Goal: Complete application form

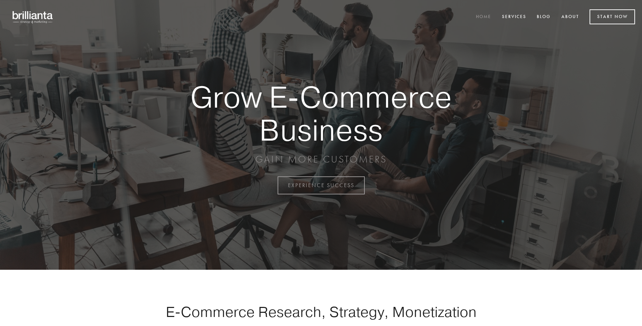
scroll to position [1820, 0]
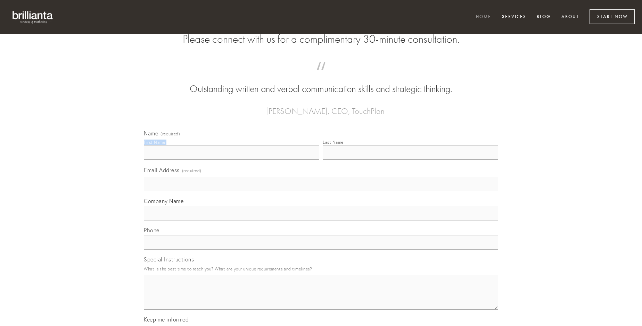
type input "[PERSON_NAME]"
click at [410, 160] on input "Last Name" at bounding box center [410, 152] width 175 height 15
type input "[PERSON_NAME]"
click at [321, 191] on input "Email Address (required)" at bounding box center [321, 184] width 354 height 15
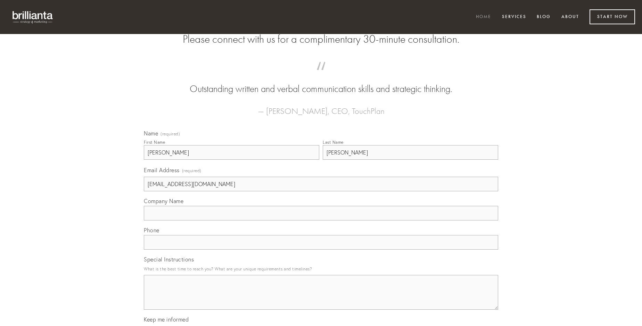
type input "[EMAIL_ADDRESS][DOMAIN_NAME]"
click at [321, 220] on input "Company Name" at bounding box center [321, 213] width 354 height 15
type input "currus"
click at [321, 250] on input "text" at bounding box center [321, 242] width 354 height 15
click at [321, 299] on textarea "Special Instructions" at bounding box center [321, 292] width 354 height 35
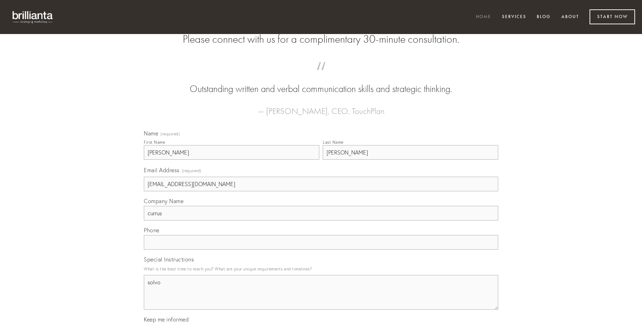
type textarea "solvo"
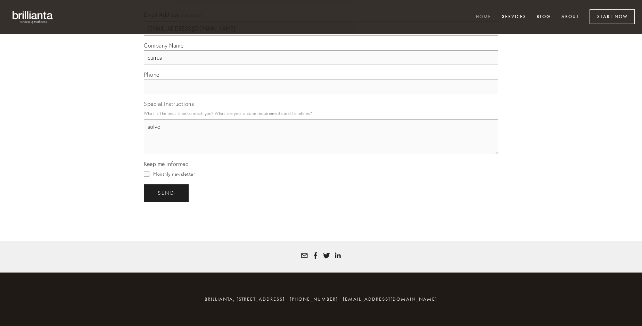
click at [167, 193] on span "send" at bounding box center [166, 193] width 17 height 6
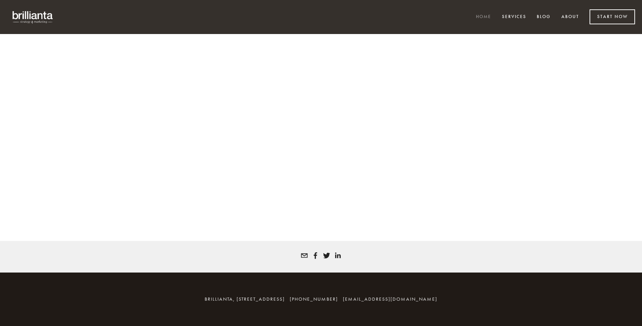
scroll to position [1811, 0]
